Goal: Task Accomplishment & Management: Manage account settings

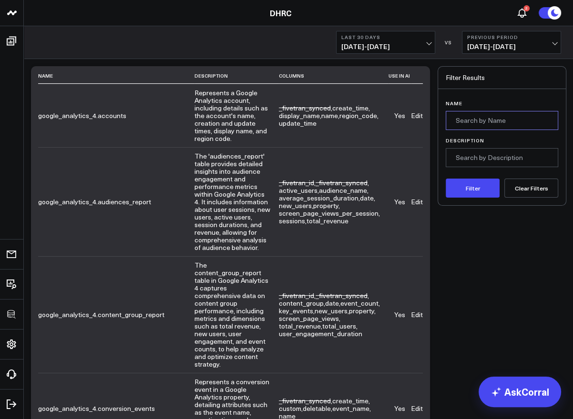
click at [488, 117] on input "Name" at bounding box center [501, 120] width 112 height 19
type input "drive"
click at [445, 179] on button "Filter" at bounding box center [472, 188] width 54 height 19
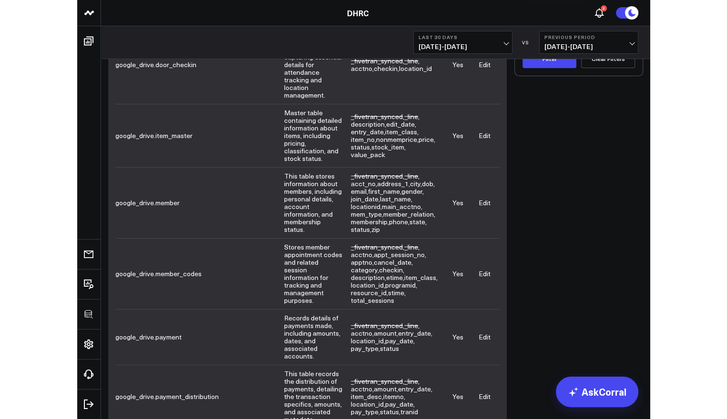
scroll to position [130, 0]
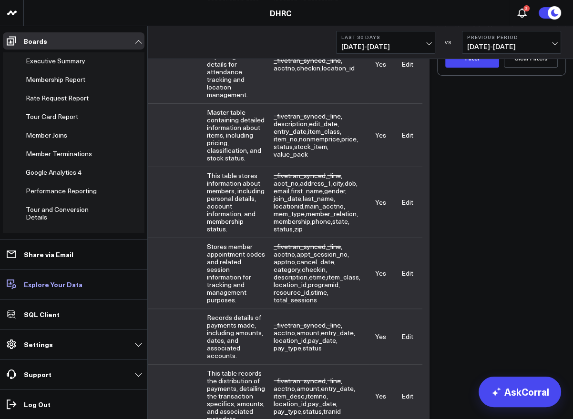
click at [50, 289] on link "Explore Your Data" at bounding box center [74, 284] width 142 height 17
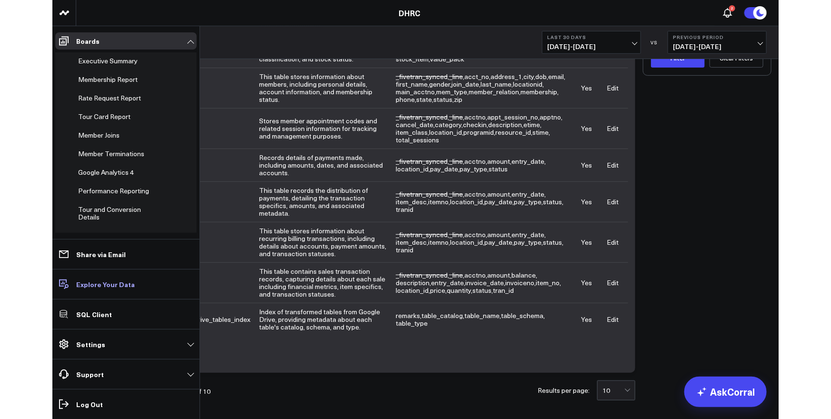
scroll to position [56, 0]
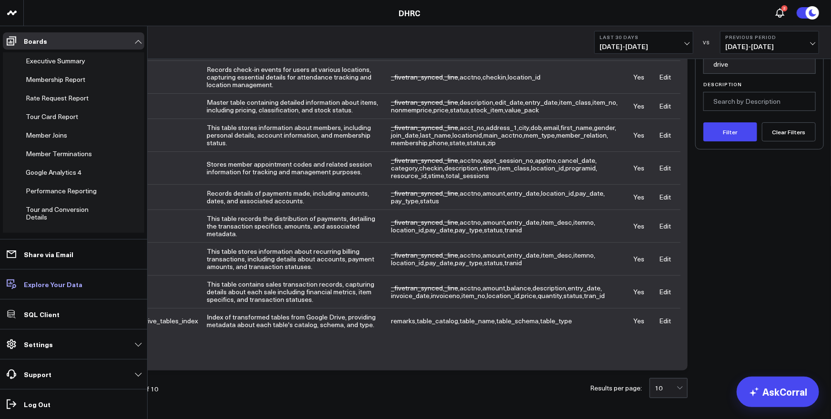
click at [39, 284] on p "Explore Your Data" at bounding box center [53, 285] width 59 height 8
click at [45, 284] on p "Explore Your Data" at bounding box center [53, 285] width 59 height 8
click at [42, 77] on span "Membership Report" at bounding box center [56, 79] width 60 height 9
drag, startPoint x: 41, startPoint y: 96, endPoint x: 41, endPoint y: 102, distance: 5.7
click at [41, 96] on span "Rate Request Report" at bounding box center [57, 97] width 63 height 9
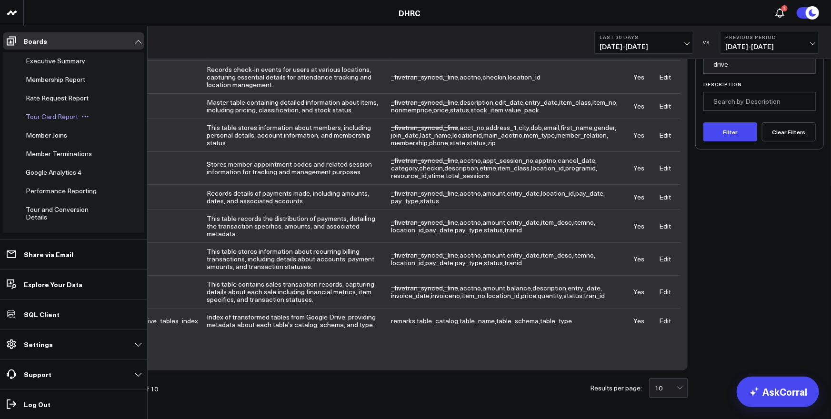
click at [42, 117] on span "Tour Card Report" at bounding box center [52, 116] width 52 height 9
click at [58, 134] on span "Member Joins" at bounding box center [46, 135] width 41 height 9
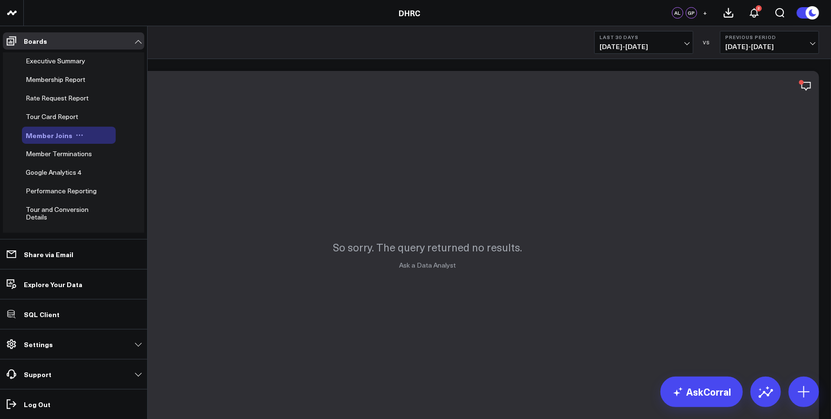
click at [78, 134] on icon at bounding box center [80, 136] width 8 height 8
click at [114, 202] on button "Delete Board" at bounding box center [120, 203] width 77 height 19
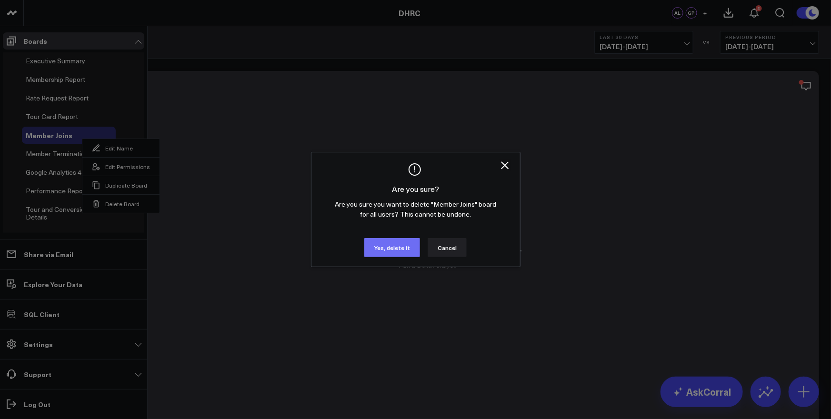
drag, startPoint x: 399, startPoint y: 244, endPoint x: 390, endPoint y: 244, distance: 8.6
click at [399, 244] on button "Yes, delete it" at bounding box center [392, 247] width 56 height 19
